Goal: Task Accomplishment & Management: Manage account settings

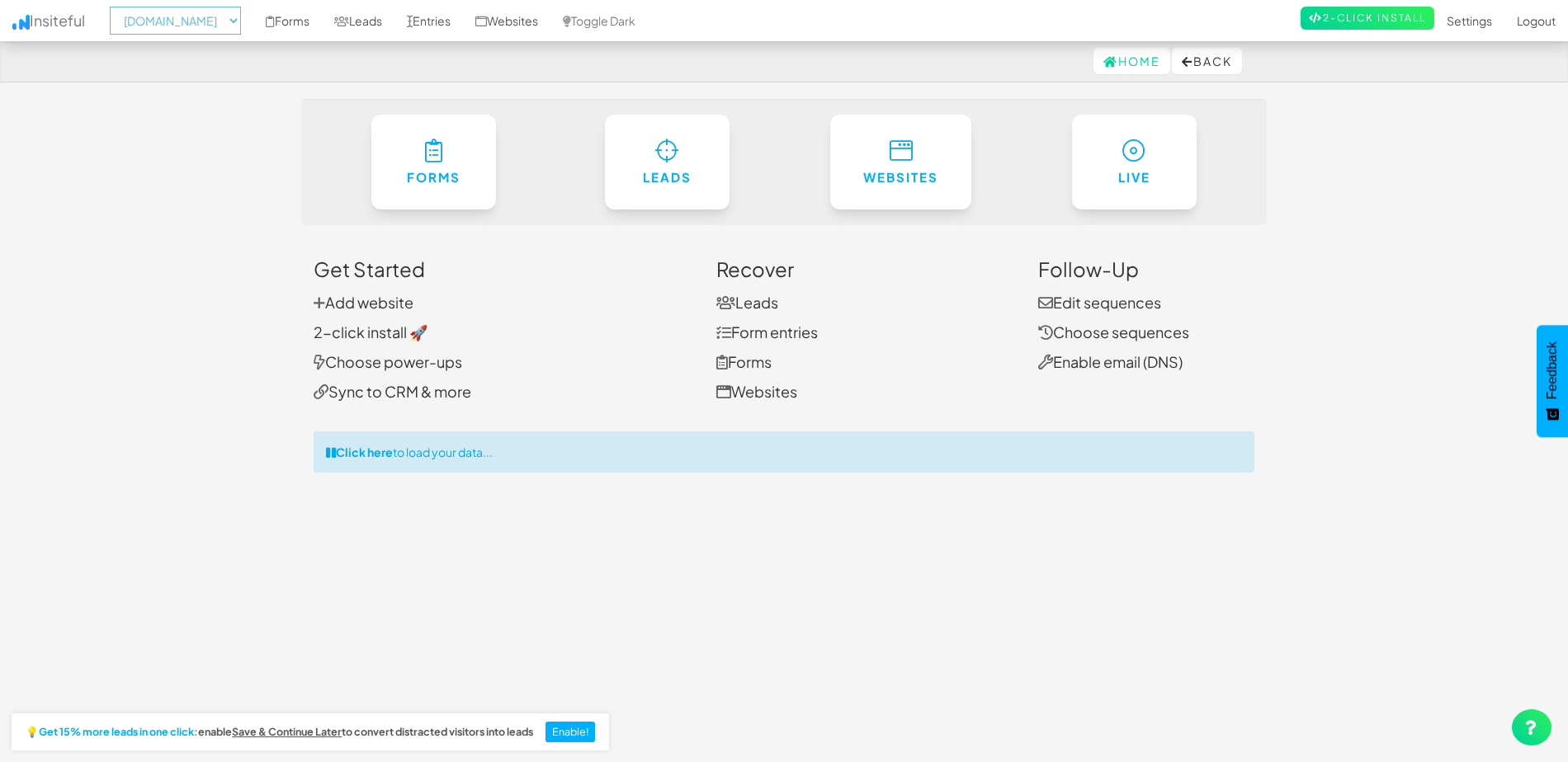
click at [176, 18] on select "-- None -- www.betteroddslottery.com.au www.luckypuppylottery.org.au www.carfor…" at bounding box center [175, 21] width 131 height 28
select select "2325"
click at [115, 7] on select "-- None -- www.betteroddslottery.com.au www.luckypuppylottery.org.au www.carfor…" at bounding box center [175, 21] width 131 height 28
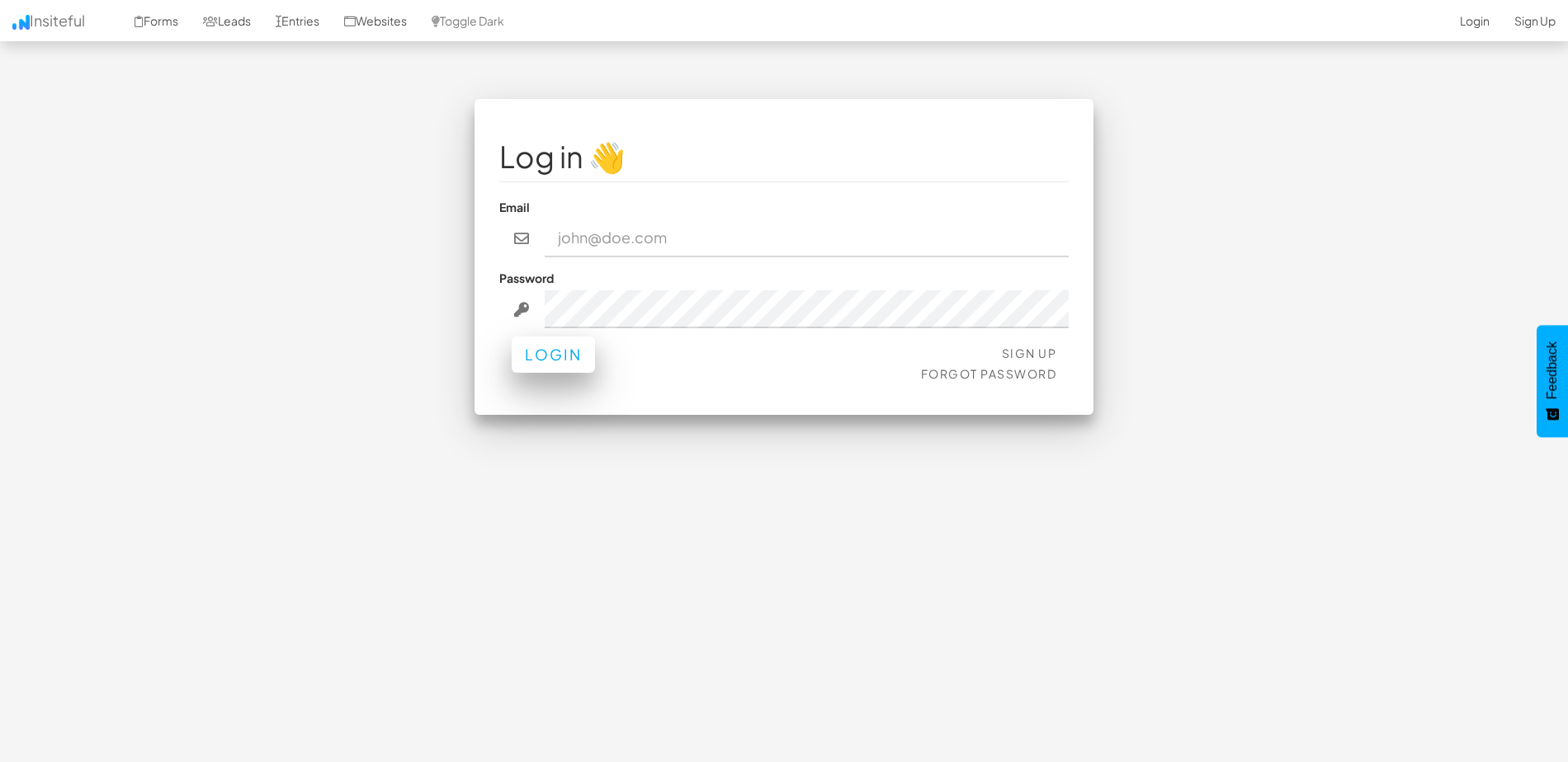
type input "[PERSON_NAME][EMAIL_ADDRESS][DOMAIN_NAME]"
click at [560, 367] on button "Login" at bounding box center [553, 354] width 83 height 36
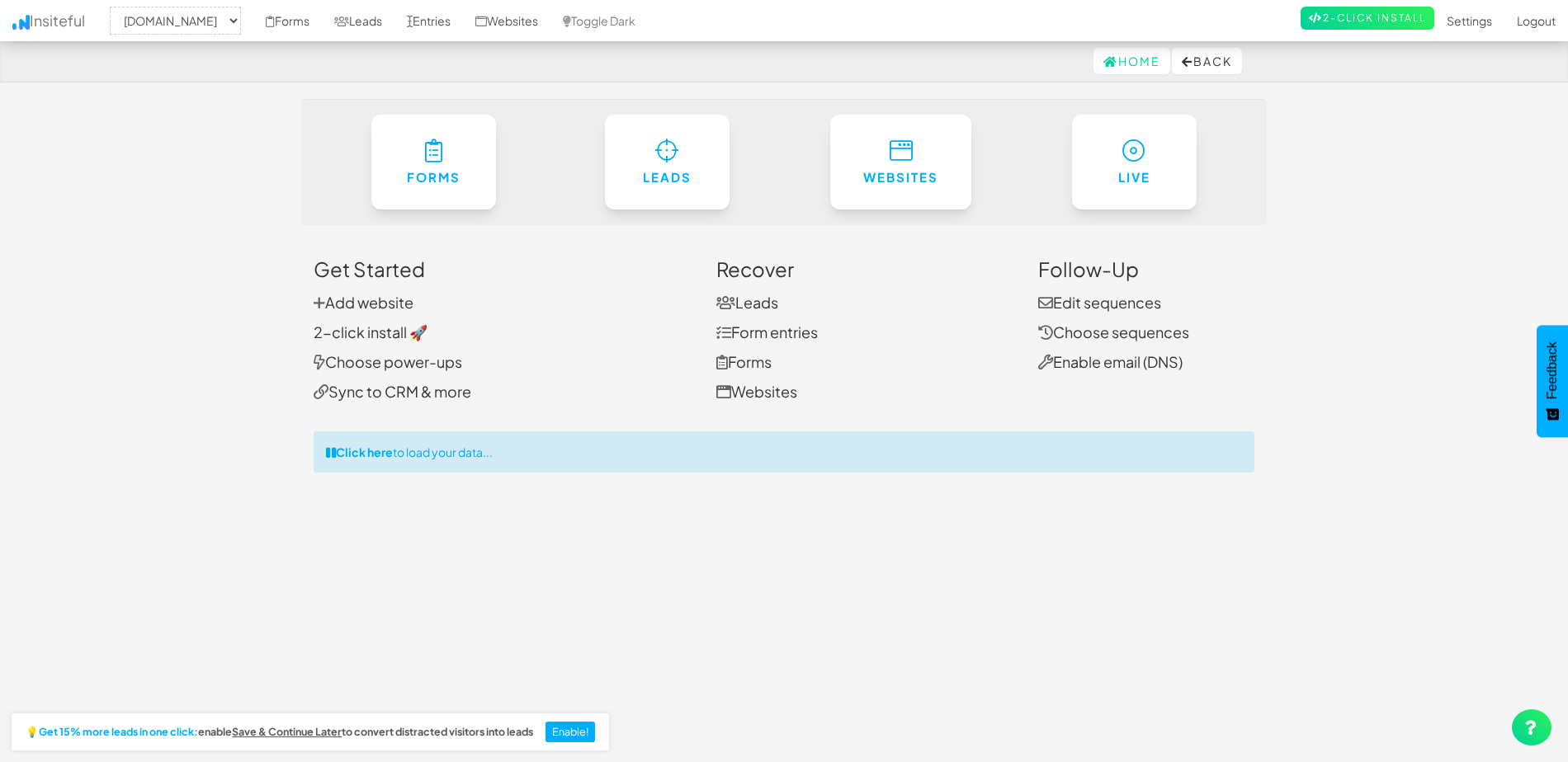
select select "2325"
click at [539, 18] on link "Websites" at bounding box center [506, 21] width 87 height 41
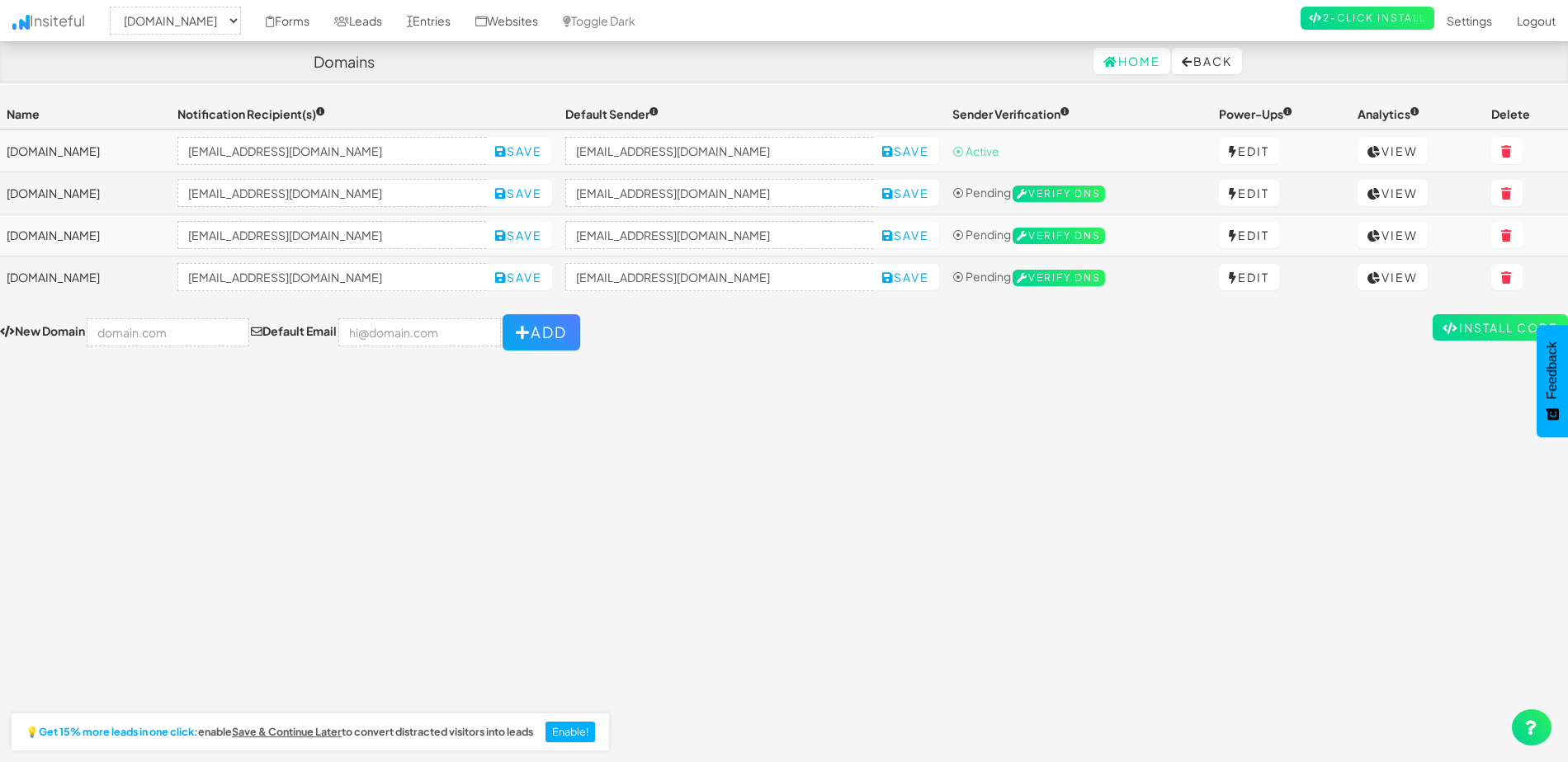
select select "2325"
click at [54, 22] on link "Insiteful" at bounding box center [48, 21] width 97 height 41
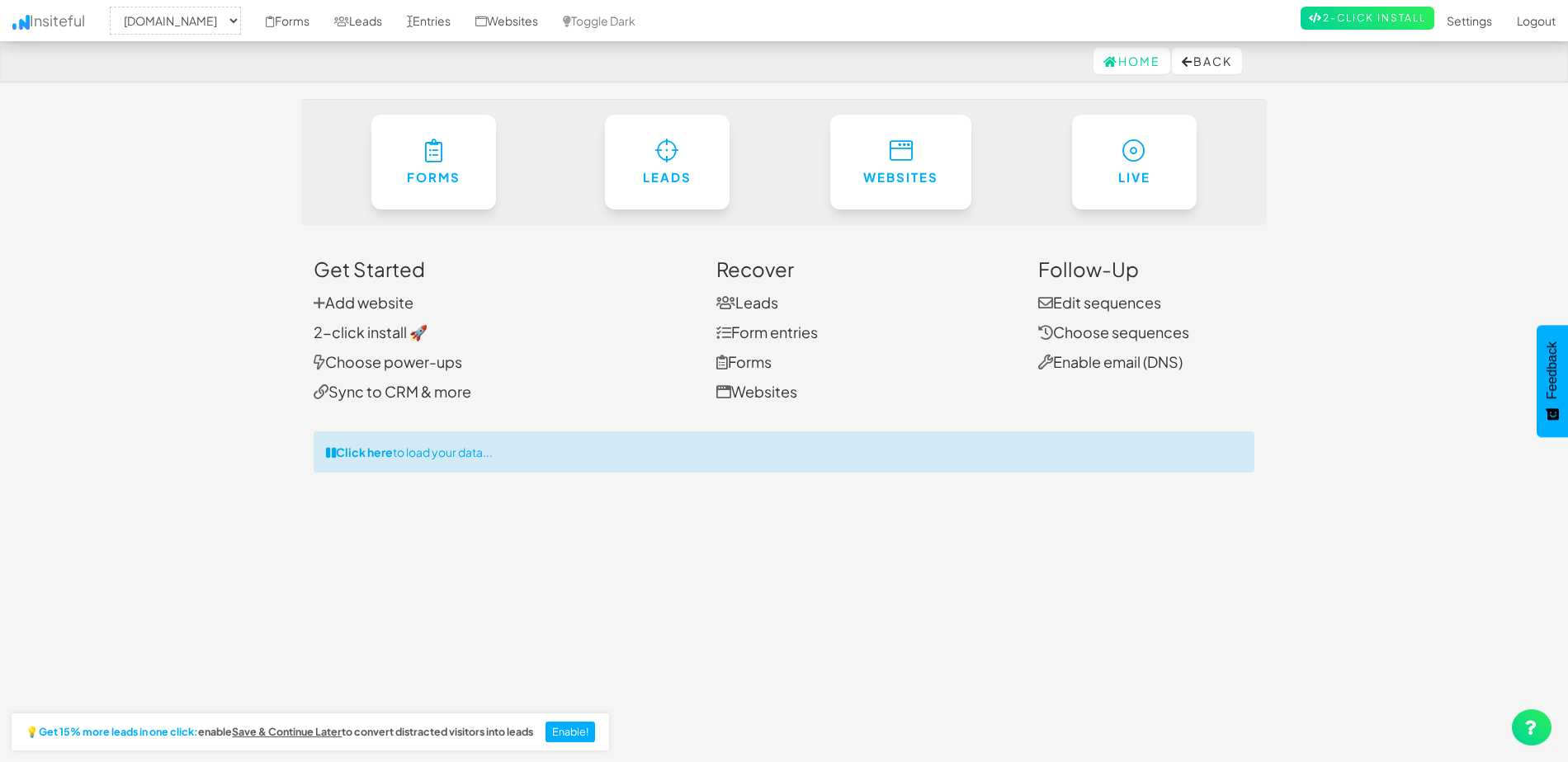
select select "2325"
click at [550, 23] on link "Websites" at bounding box center [506, 21] width 87 height 41
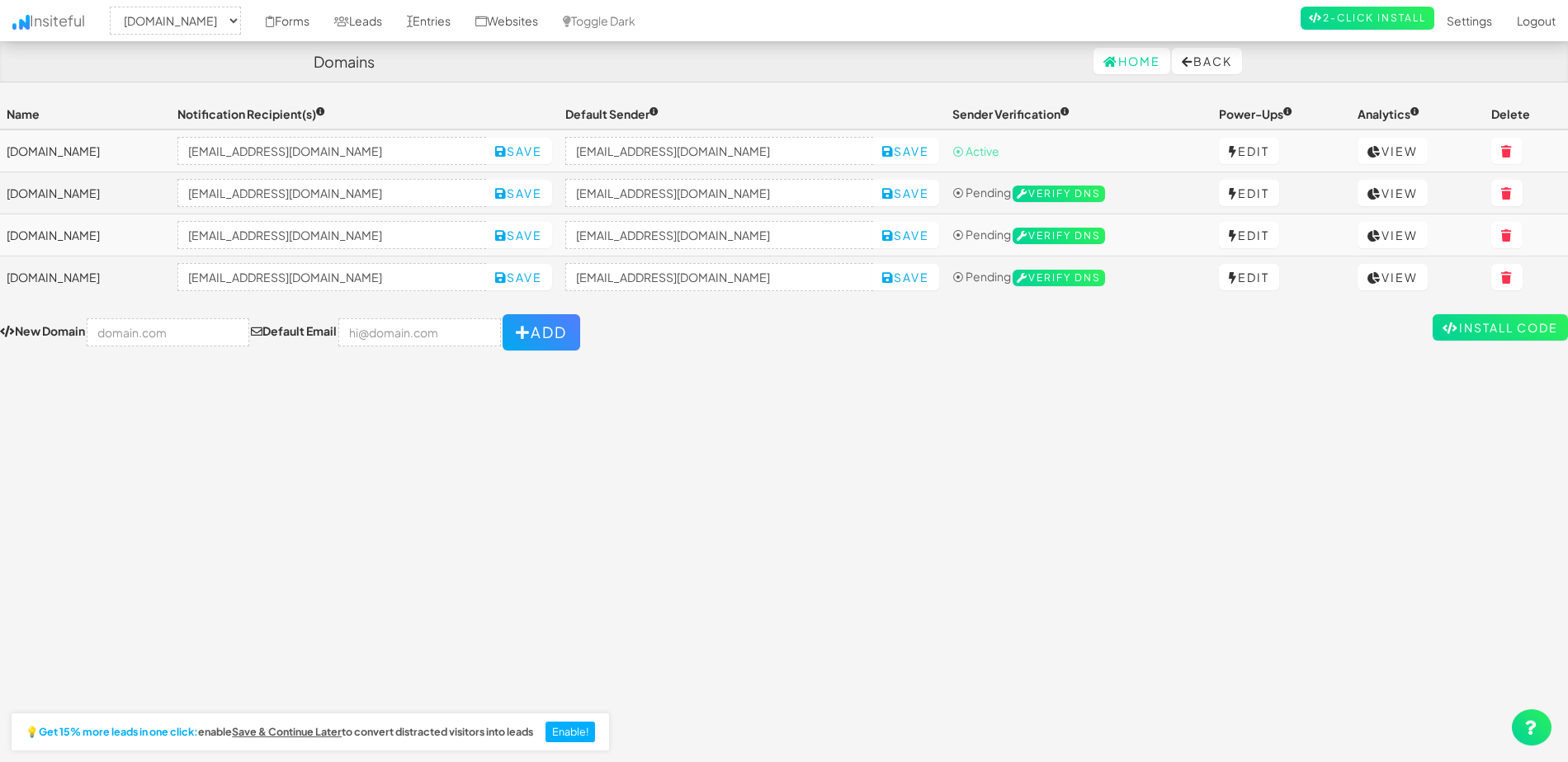
select select "2325"
